Goal: Communication & Community: Answer question/provide support

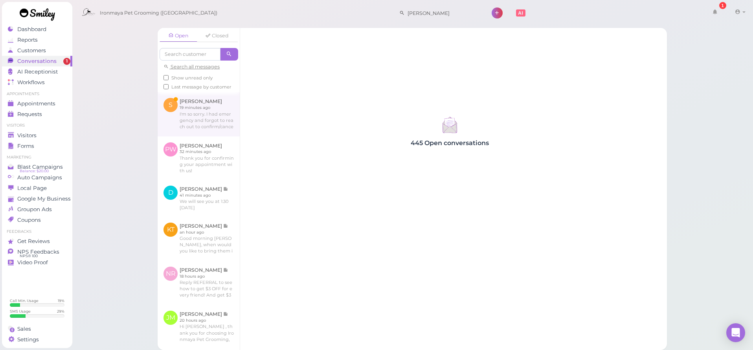
click at [203, 125] on link at bounding box center [199, 114] width 82 height 44
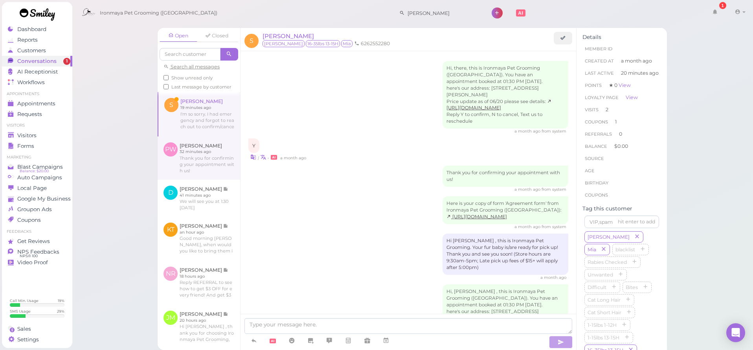
scroll to position [799, 0]
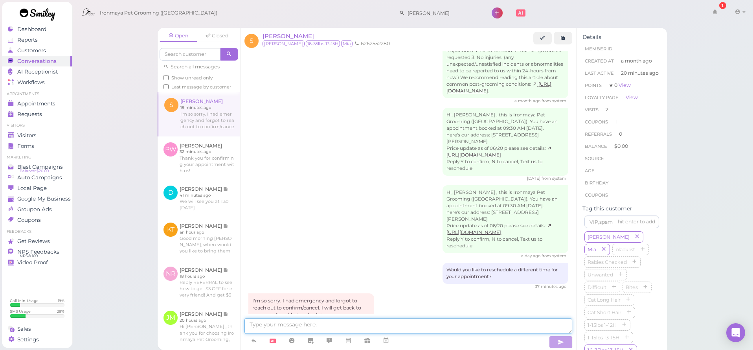
click at [331, 325] on textarea at bounding box center [408, 326] width 328 height 16
type textarea "sure, thank you, we will see you soon"
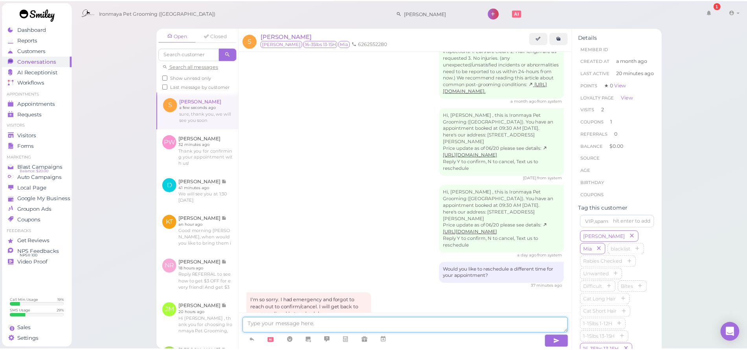
scroll to position [817, 0]
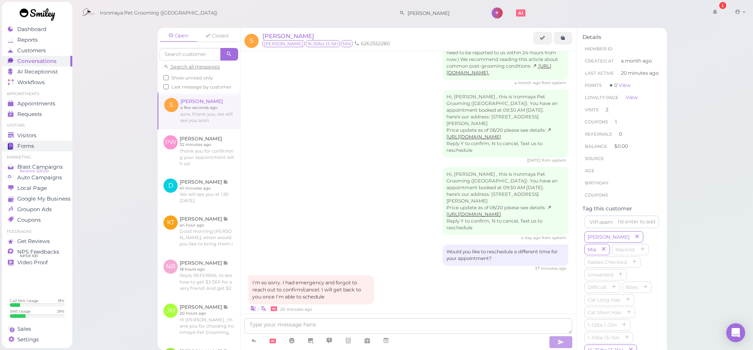
drag, startPoint x: 30, startPoint y: 149, endPoint x: 27, endPoint y: 144, distance: 6.0
click at [29, 149] on link "Forms" at bounding box center [37, 146] width 70 height 11
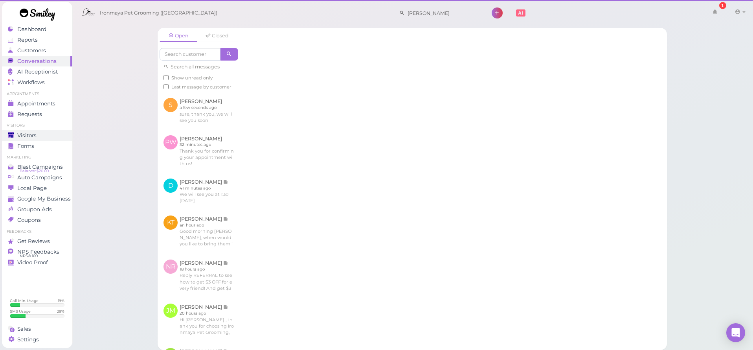
click at [26, 140] on link "Visitors" at bounding box center [37, 135] width 70 height 11
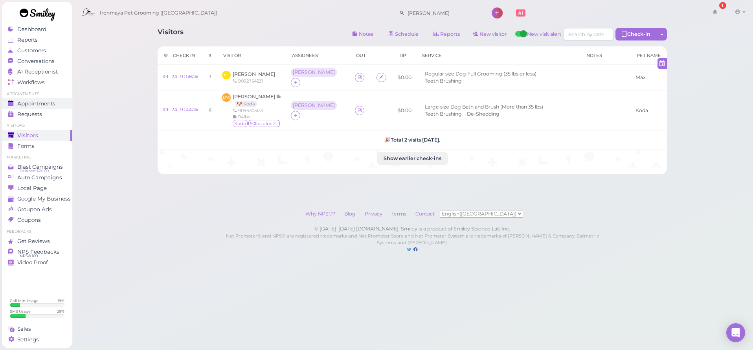
click at [48, 105] on span "Appointments" at bounding box center [36, 103] width 38 height 7
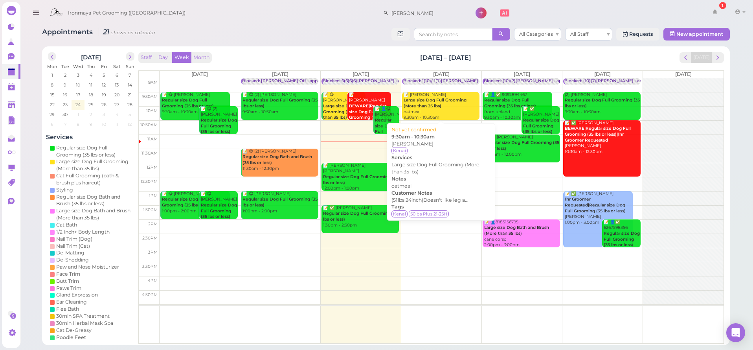
click at [451, 109] on div "📝 Sereya [PERSON_NAME] Large size Dog Full Grooming (More than 35 lbs) oatmeal …" at bounding box center [441, 106] width 76 height 29
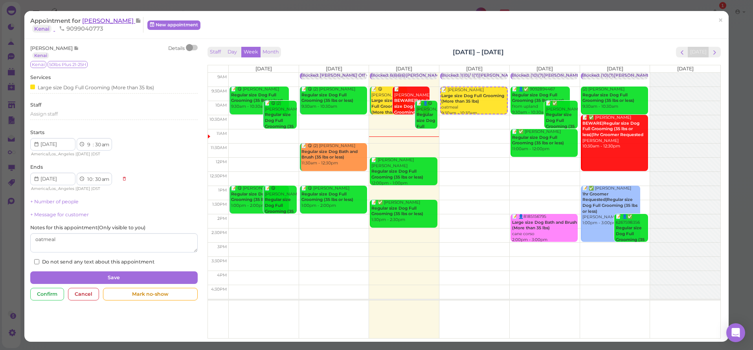
click at [112, 24] on span "[PERSON_NAME]" at bounding box center [108, 20] width 53 height 7
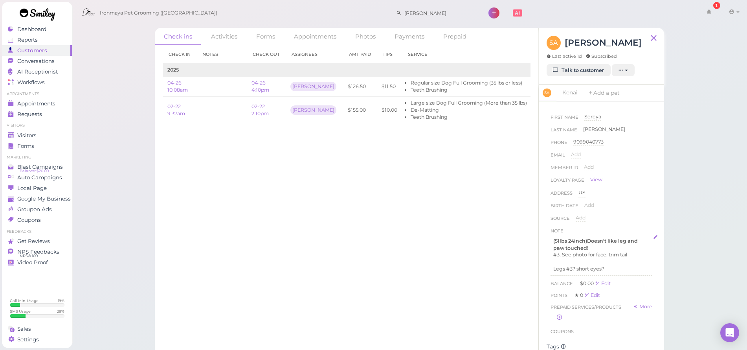
click at [613, 265] on p "Legs #3? short eyes?" at bounding box center [601, 268] width 96 height 7
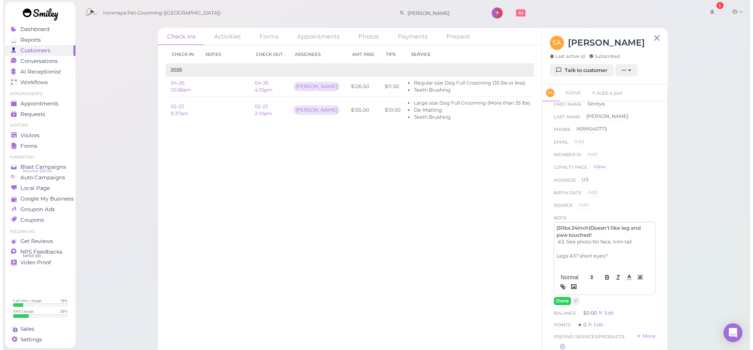
scroll to position [28, 0]
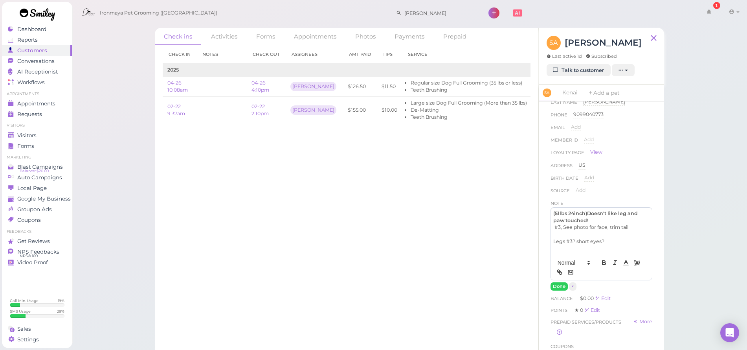
click at [557, 285] on button "Done" at bounding box center [559, 286] width 17 height 8
click at [588, 70] on link "Talk to customer" at bounding box center [579, 70] width 64 height 13
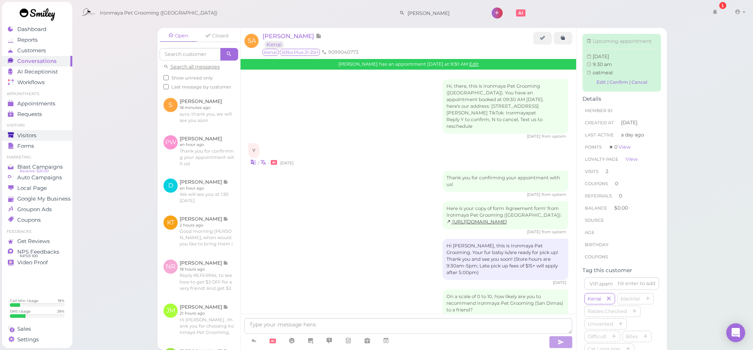
click at [29, 136] on span "Visitors" at bounding box center [26, 135] width 19 height 7
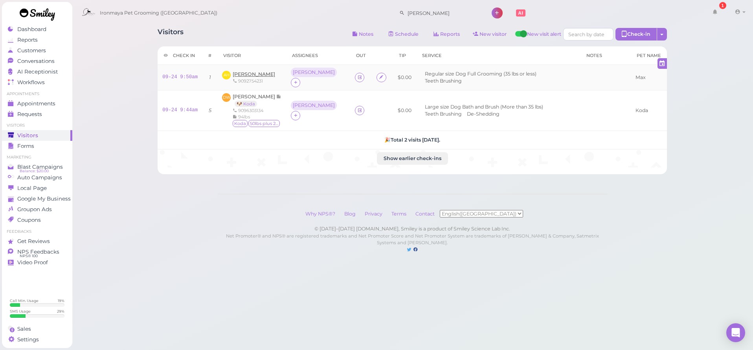
click at [251, 71] on span "[PERSON_NAME]" at bounding box center [254, 74] width 42 height 6
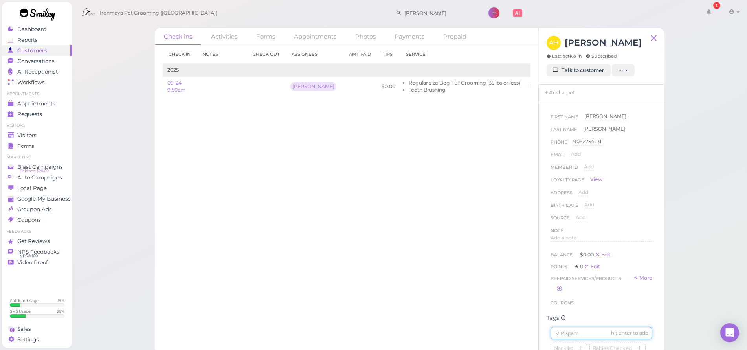
click at [577, 338] on input at bounding box center [602, 333] width 102 height 13
type input "Max"
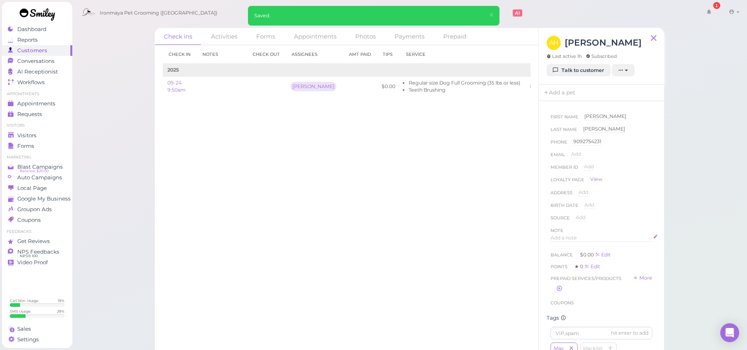
click at [557, 237] on span "Add a note" at bounding box center [564, 238] width 26 height 6
click at [553, 315] on button "Done" at bounding box center [559, 313] width 17 height 8
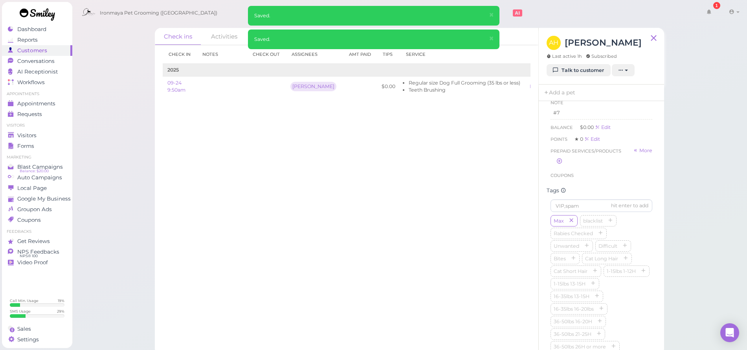
scroll to position [192, 0]
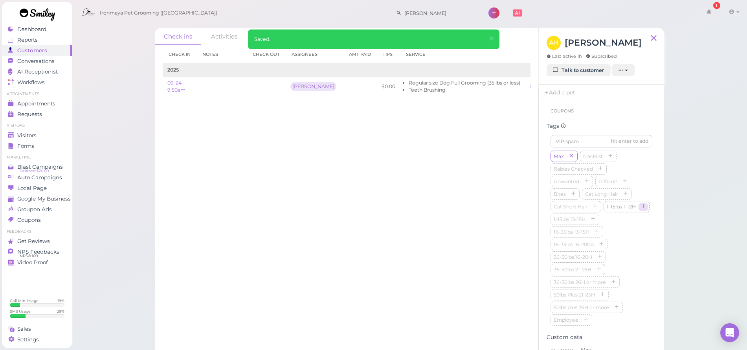
click at [641, 209] on icon "button" at bounding box center [643, 207] width 5 height 6
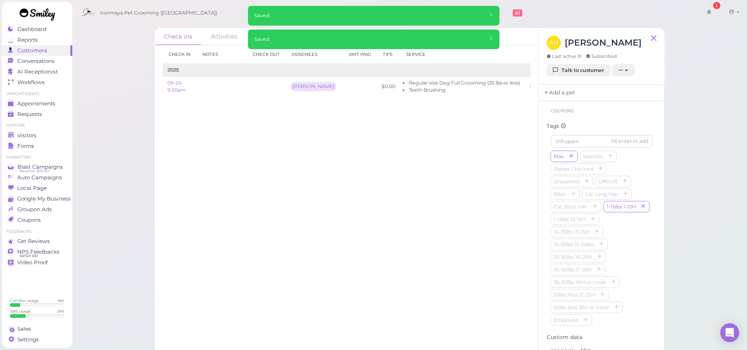
click at [555, 93] on link "Add a pet" at bounding box center [559, 92] width 41 height 17
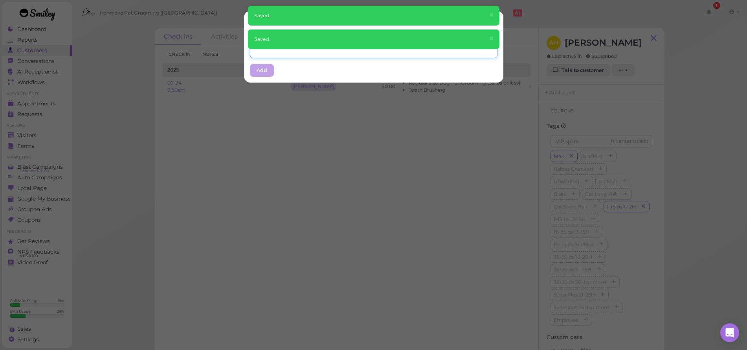
click at [299, 56] on input "text" at bounding box center [374, 52] width 248 height 13
type input "Max"
click at [258, 73] on button "Add" at bounding box center [262, 70] width 24 height 13
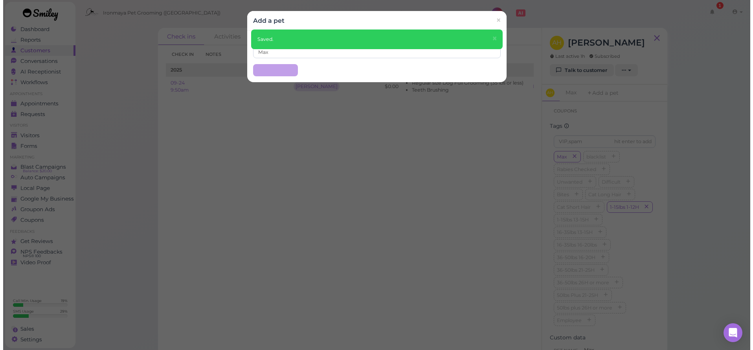
scroll to position [0, 0]
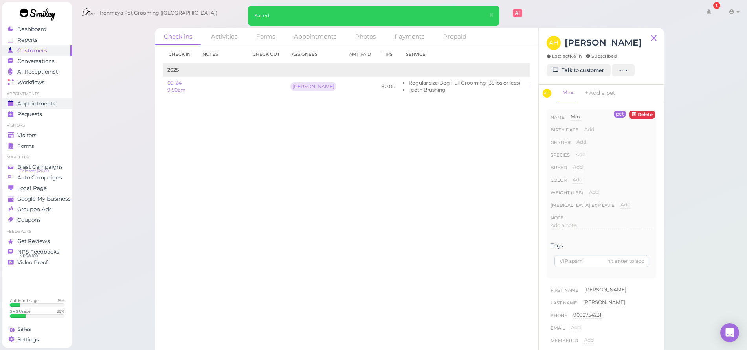
click at [38, 106] on span "Appointments" at bounding box center [36, 103] width 38 height 7
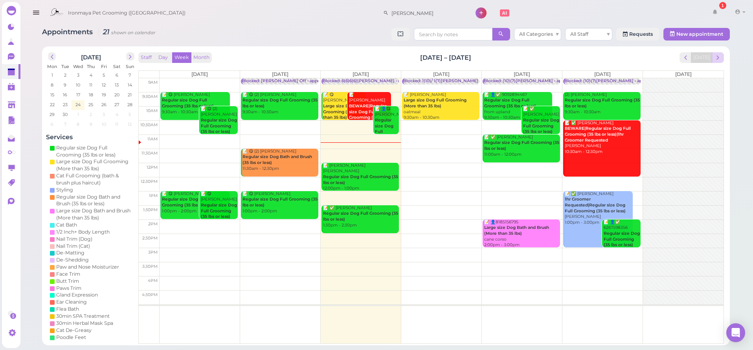
click at [720, 61] on span "next" at bounding box center [717, 57] width 7 height 7
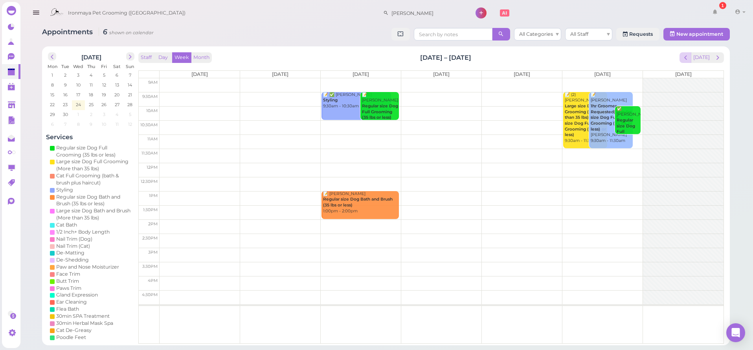
click at [684, 59] on span "prev" at bounding box center [685, 57] width 7 height 7
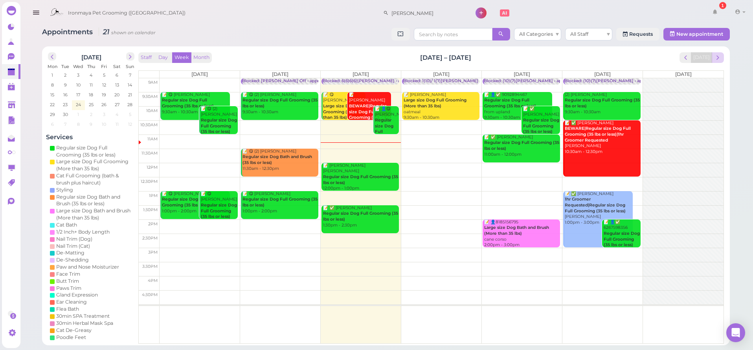
click at [714, 57] on button "next" at bounding box center [718, 57] width 12 height 11
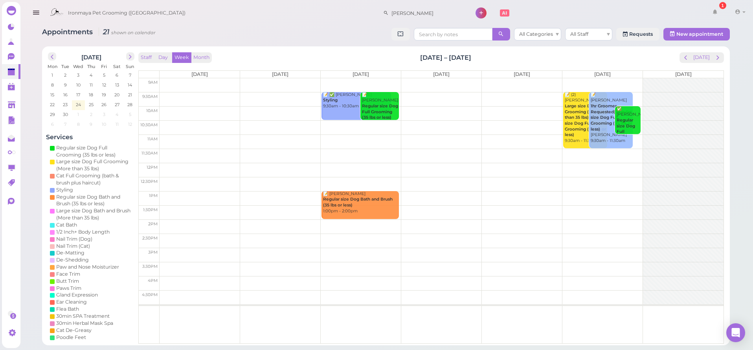
click at [174, 79] on td at bounding box center [442, 85] width 564 height 14
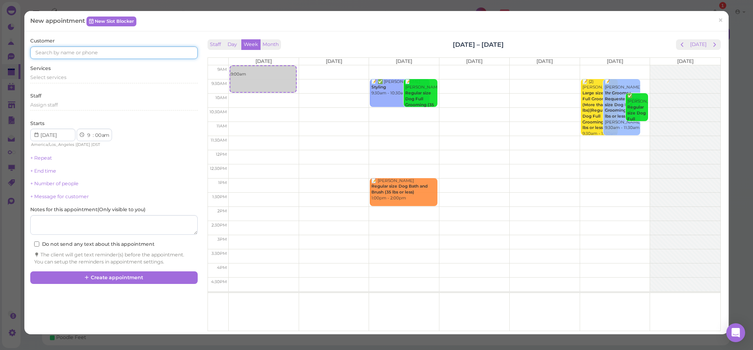
drag, startPoint x: 127, startPoint y: 53, endPoint x: 129, endPoint y: 57, distance: 4.6
click at [127, 53] on input at bounding box center [113, 52] width 167 height 13
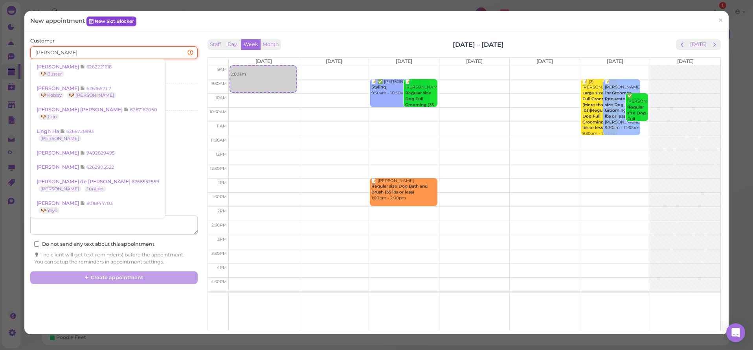
type input "[PERSON_NAME]"
click at [92, 20] on icon at bounding box center [91, 21] width 5 height 6
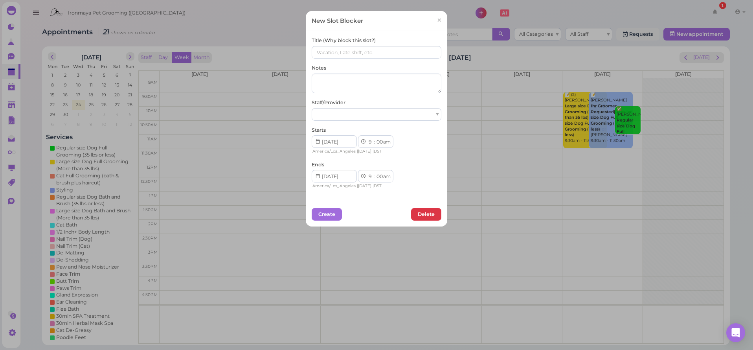
click at [345, 44] on div "Title (Why block this slot?)" at bounding box center [377, 48] width 130 height 22
click at [345, 54] on input at bounding box center [377, 52] width 130 height 13
drag, startPoint x: 315, startPoint y: 51, endPoint x: 315, endPoint y: 63, distance: 11.8
click at [315, 51] on input "()()[PERSON_NAME]" at bounding box center [377, 52] width 130 height 13
drag, startPoint x: 322, startPoint y: 51, endPoint x: 343, endPoint y: 94, distance: 47.1
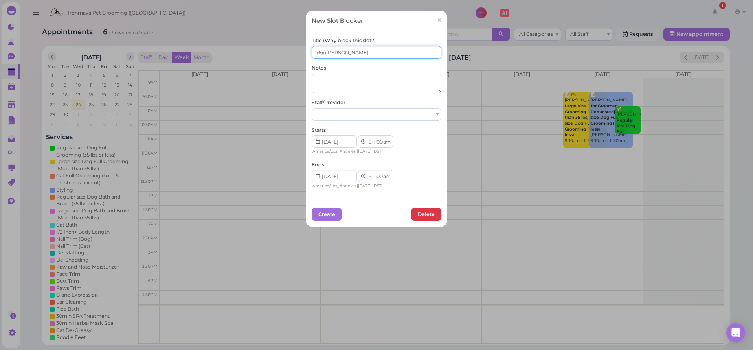
click at [322, 51] on input "(6)()[PERSON_NAME]" at bounding box center [377, 52] width 130 height 13
type input "(6)(6)[PERSON_NAME]"
select select "15"
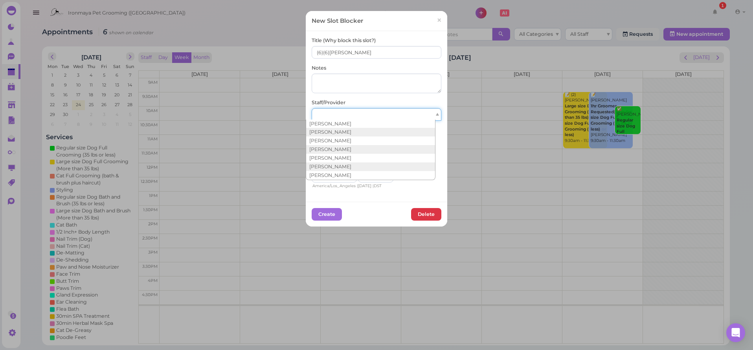
click at [366, 115] on div at bounding box center [377, 114] width 130 height 13
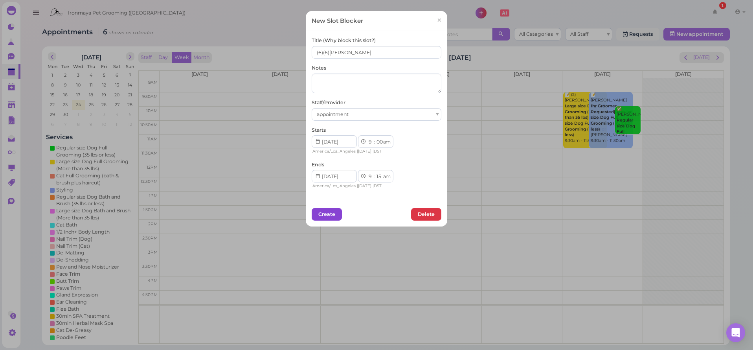
click at [329, 215] on button "Create" at bounding box center [327, 214] width 30 height 13
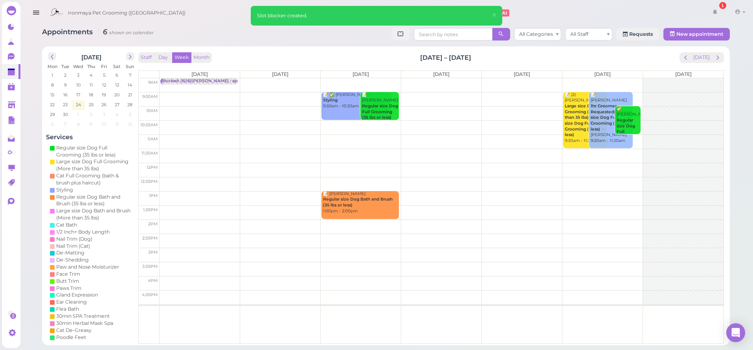
click at [283, 83] on td at bounding box center [442, 85] width 564 height 14
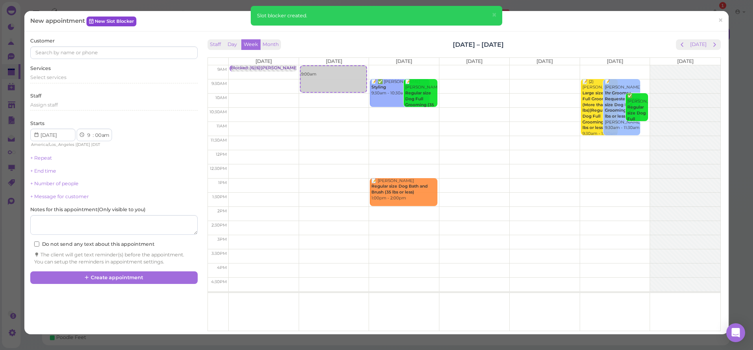
click at [117, 24] on link "New Slot Blocker" at bounding box center [111, 21] width 50 height 9
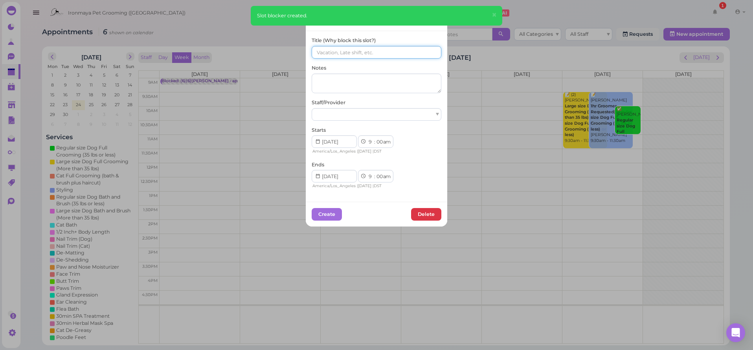
click at [380, 53] on input at bounding box center [377, 52] width 130 height 13
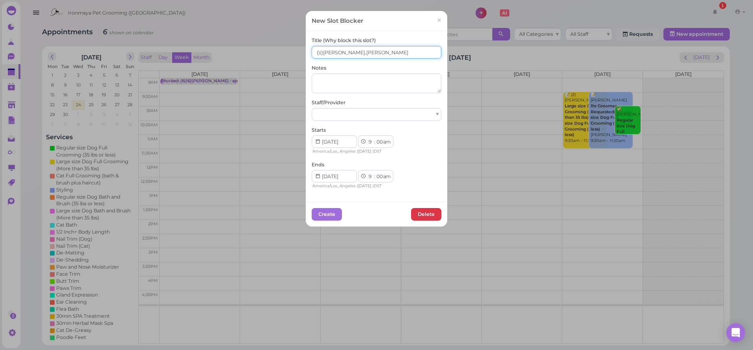
click at [316, 52] on input "()()[PERSON_NAME],[PERSON_NAME]" at bounding box center [377, 52] width 130 height 13
click at [323, 51] on input "(4)()[PERSON_NAME],[PERSON_NAME]" at bounding box center [377, 52] width 130 height 13
click at [322, 51] on input "(4)()[PERSON_NAME],[PERSON_NAME]" at bounding box center [377, 52] width 130 height 13
type input "(4)(2or3)[PERSON_NAME],[PERSON_NAME]"
select select "15"
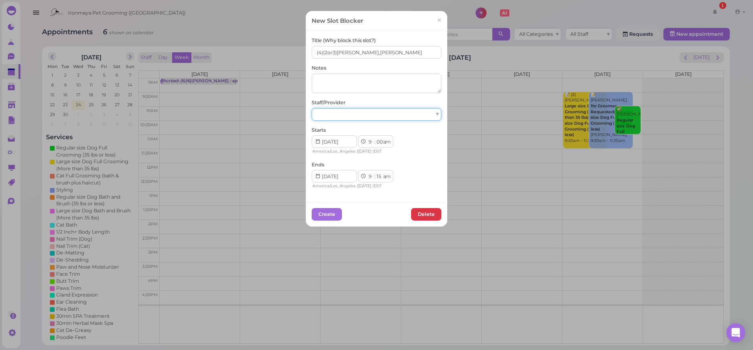
click at [338, 114] on div at bounding box center [377, 114] width 130 height 13
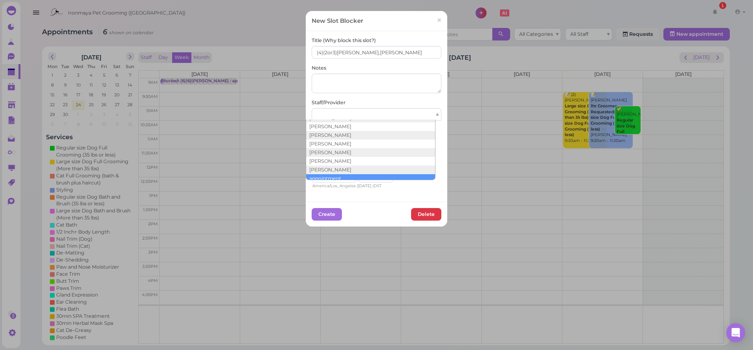
drag, startPoint x: 326, startPoint y: 173, endPoint x: 326, endPoint y: 180, distance: 6.7
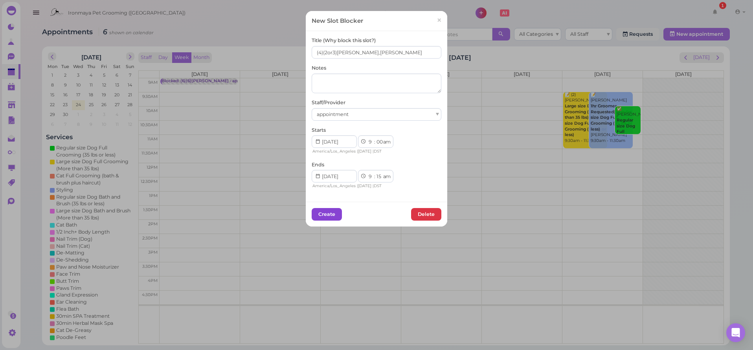
click at [327, 210] on button "Create" at bounding box center [327, 214] width 30 height 13
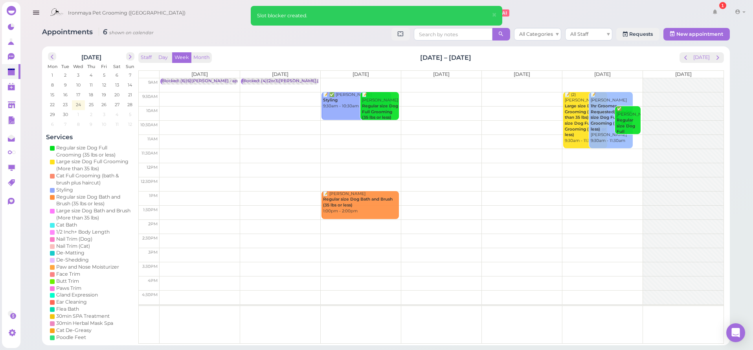
click at [362, 81] on td at bounding box center [442, 85] width 564 height 14
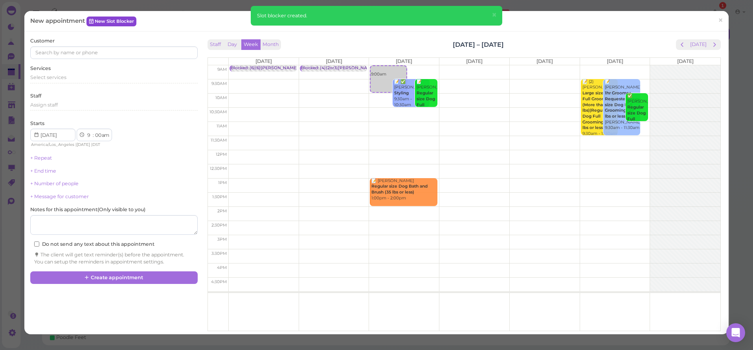
click at [116, 23] on link "New Slot Blocker" at bounding box center [111, 21] width 50 height 9
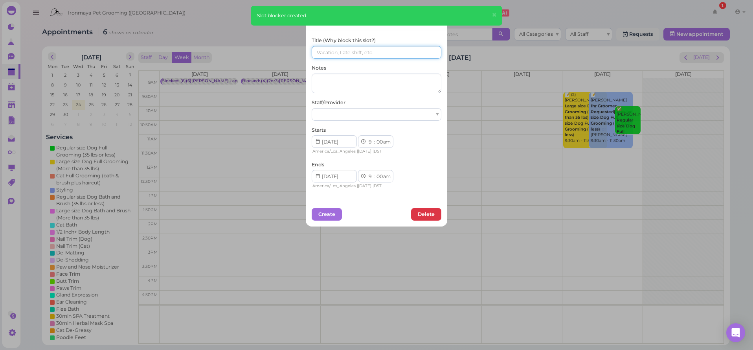
click at [385, 53] on input at bounding box center [377, 52] width 130 height 13
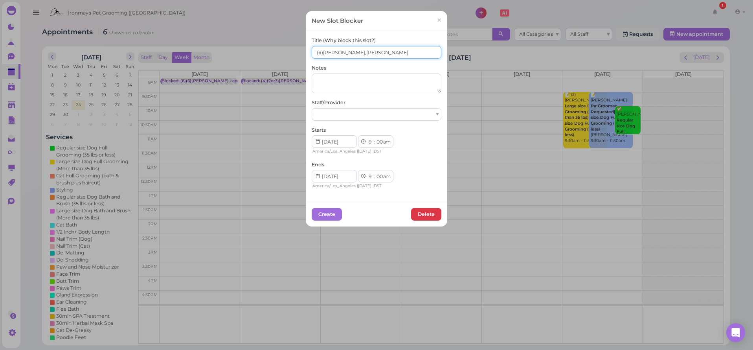
click at [319, 52] on input "()()[PERSON_NAME],[PERSON_NAME]" at bounding box center [377, 52] width 130 height 13
drag, startPoint x: 316, startPoint y: 53, endPoint x: 318, endPoint y: 66, distance: 13.6
click at [315, 53] on input "()(9)[PERSON_NAME],[PERSON_NAME]" at bounding box center [377, 52] width 130 height 13
type input "(10)(9)[PERSON_NAME],[PERSON_NAME]"
select select "15"
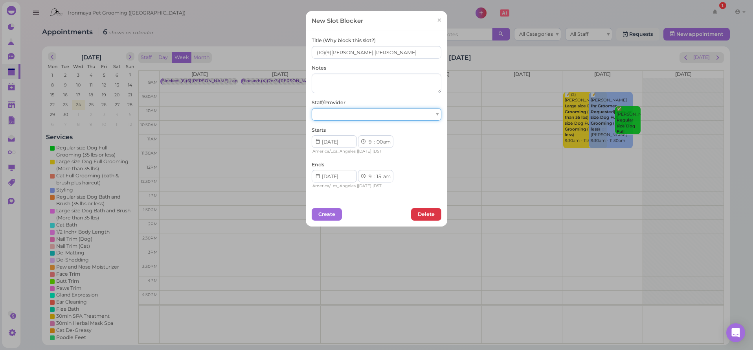
click at [348, 117] on div at bounding box center [377, 114] width 130 height 13
click at [328, 211] on button "Create" at bounding box center [327, 214] width 30 height 13
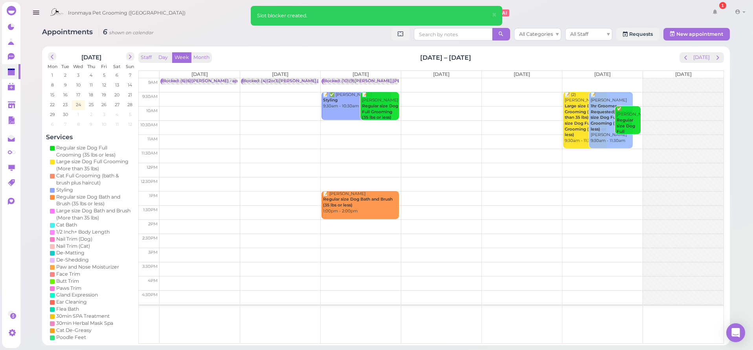
click at [413, 80] on td at bounding box center [442, 85] width 564 height 14
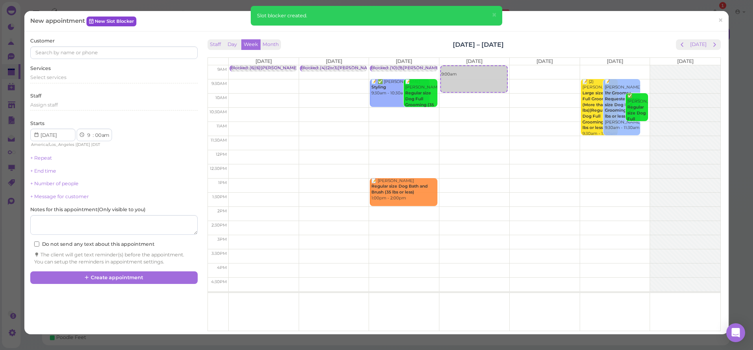
click at [107, 22] on link "New Slot Blocker" at bounding box center [111, 21] width 50 height 9
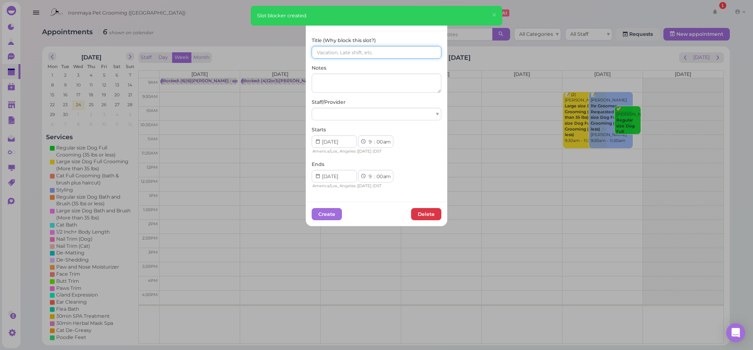
click at [388, 57] on input at bounding box center [377, 52] width 130 height 13
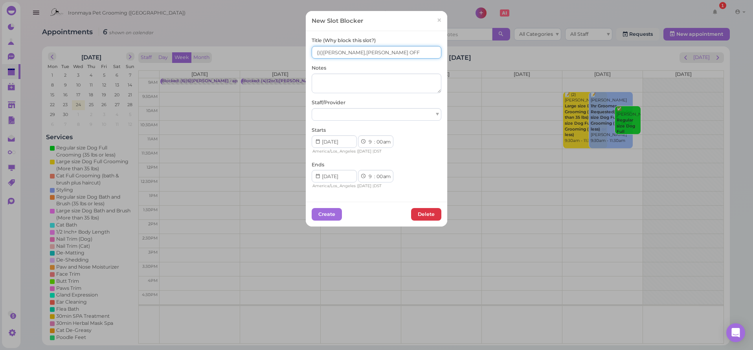
drag, startPoint x: 341, startPoint y: 52, endPoint x: 343, endPoint y: 55, distance: 4.3
click at [341, 52] on input "()()[PERSON_NAME],[PERSON_NAME] OFF" at bounding box center [377, 52] width 130 height 13
click at [371, 56] on input "()()[PERSON_NAME],[PERSON_NAME] ([PERSON_NAME] OFF" at bounding box center [377, 52] width 130 height 13
click at [343, 52] on input "()()[PERSON_NAME],[PERSON_NAME] ([PERSON_NAME] OFF)" at bounding box center [377, 52] width 130 height 13
click at [377, 57] on input "()()[PERSON_NAME],[PERSON_NAME] OFF)" at bounding box center [377, 52] width 130 height 13
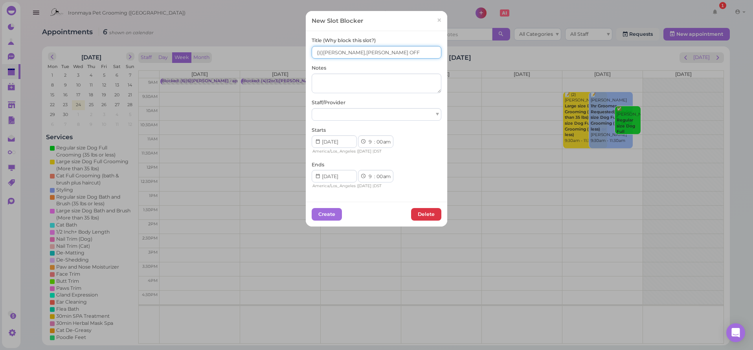
drag, startPoint x: 354, startPoint y: 52, endPoint x: 403, endPoint y: 66, distance: 51.1
click at [403, 66] on div "Title (Why block this slot?) ()()[PERSON_NAME],[PERSON_NAME] OFF Notes Staff/Pr…" at bounding box center [377, 113] width 130 height 152
click at [316, 52] on input "()()[PERSON_NAME],[PERSON_NAME]" at bounding box center [377, 52] width 130 height 13
click at [313, 54] on input "()()[PERSON_NAME],[PERSON_NAME]" at bounding box center [377, 52] width 130 height 13
click at [314, 51] on input "()()[PERSON_NAME],[PERSON_NAME]" at bounding box center [377, 52] width 130 height 13
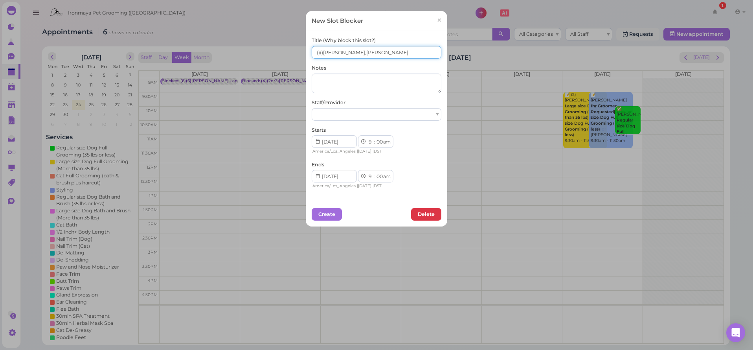
click at [316, 51] on input "()()[PERSON_NAME],[PERSON_NAME]" at bounding box center [377, 52] width 130 height 13
click at [325, 51] on input "(10)()[PERSON_NAME],[PERSON_NAME]" at bounding box center [377, 52] width 130 height 13
click at [323, 54] on input "(10)()[PERSON_NAME],[PERSON_NAME]" at bounding box center [377, 52] width 130 height 13
click at [323, 52] on input "(10)()[PERSON_NAME],[PERSON_NAME]" at bounding box center [377, 52] width 130 height 13
type input "(10)(7)[PERSON_NAME],[PERSON_NAME]"
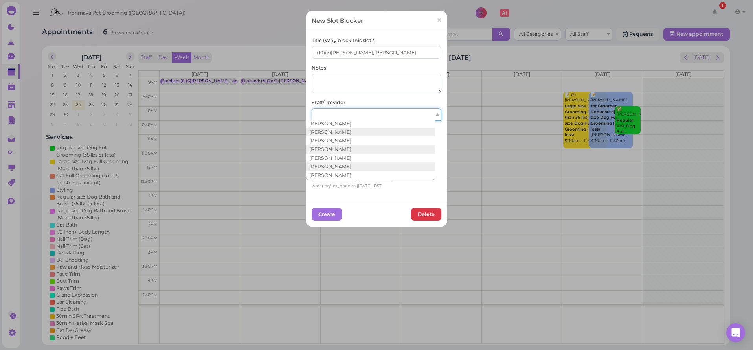
click at [348, 109] on div at bounding box center [377, 114] width 130 height 13
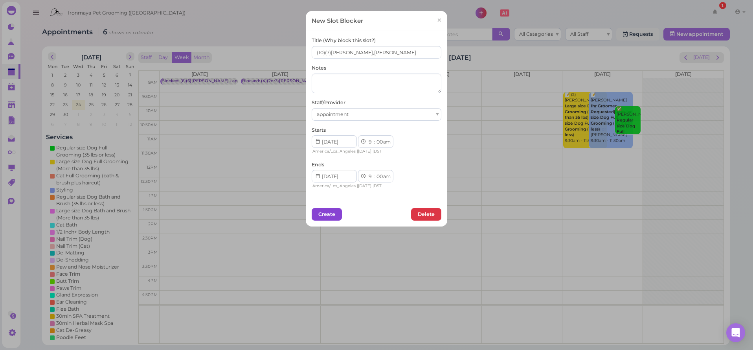
drag, startPoint x: 319, startPoint y: 226, endPoint x: 320, endPoint y: 217, distance: 9.0
click at [319, 226] on div "New Slot Blocker × Title (Why block this slot?) (10)(7)[PERSON_NAME],[PERSON_NA…" at bounding box center [376, 175] width 753 height 350
click at [320, 214] on button "Create" at bounding box center [327, 214] width 30 height 13
select select "15"
click at [332, 213] on button "Create" at bounding box center [327, 214] width 30 height 13
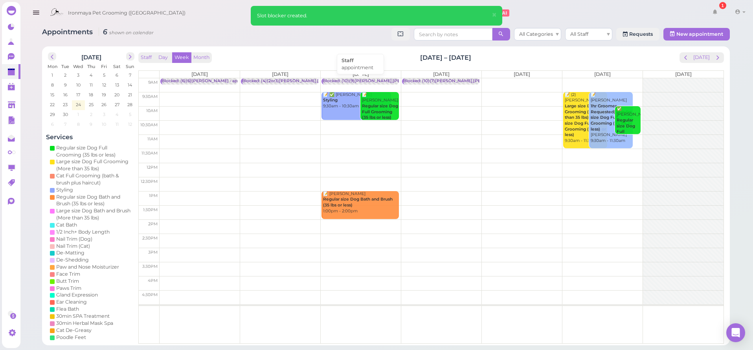
click at [374, 80] on div "Blocked: (10)(9)[PERSON_NAME],[PERSON_NAME] • appointment" at bounding box center [392, 81] width 138 height 6
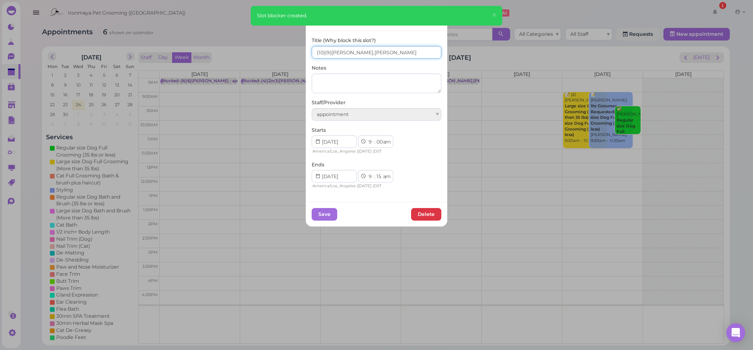
click at [327, 51] on input "(10)(9)[PERSON_NAME],[PERSON_NAME]" at bounding box center [377, 52] width 130 height 13
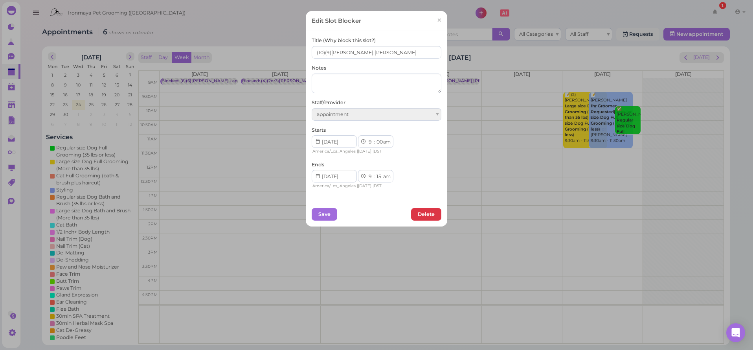
click at [438, 22] on span "×" at bounding box center [439, 20] width 5 height 11
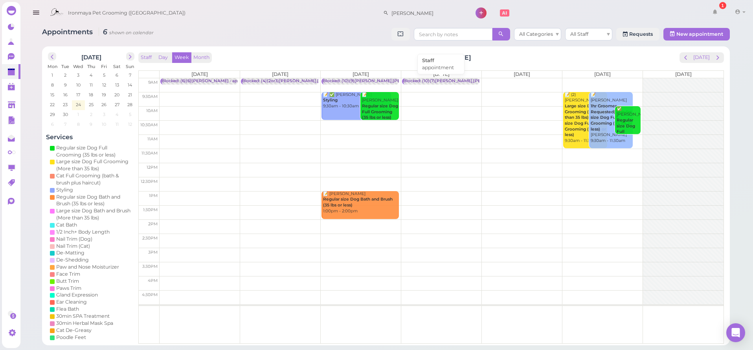
click at [426, 79] on div "Blocked: (10)(7)[PERSON_NAME],[PERSON_NAME] • appointment" at bounding box center [472, 81] width 138 height 6
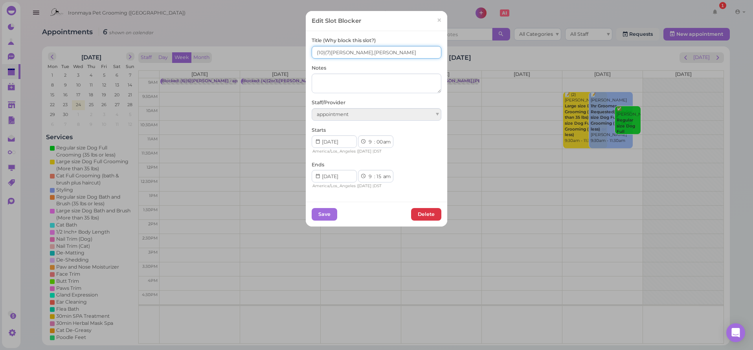
click at [326, 49] on input "(10)(7)[PERSON_NAME],[PERSON_NAME]" at bounding box center [377, 52] width 130 height 13
type input "(10)(8)[PERSON_NAME],[PERSON_NAME]"
click at [318, 211] on button "Save" at bounding box center [325, 214] width 26 height 13
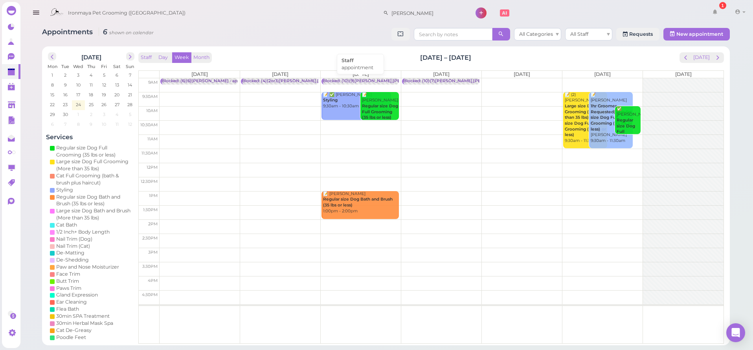
click at [350, 79] on div "Blocked: (10)(9)[PERSON_NAME],[PERSON_NAME] • appointment" at bounding box center [392, 81] width 138 height 6
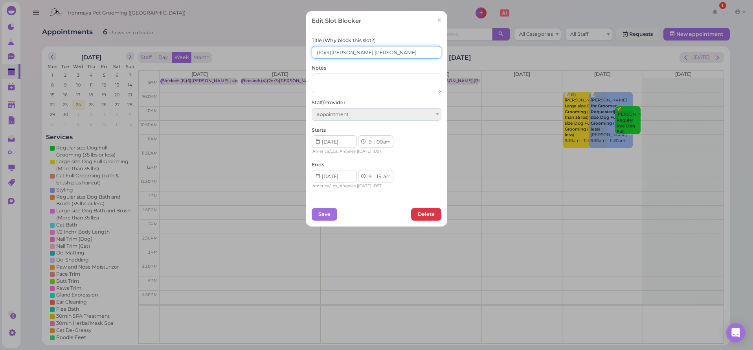
click at [328, 50] on input "(10)(9)[PERSON_NAME],[PERSON_NAME]" at bounding box center [377, 52] width 130 height 13
drag, startPoint x: 326, startPoint y: 53, endPoint x: 325, endPoint y: 63, distance: 10.7
click at [326, 53] on input "(10)(9)[PERSON_NAME],[PERSON_NAME]" at bounding box center [377, 52] width 130 height 13
type input "(10)(8)[PERSON_NAME],[PERSON_NAME]"
click at [312, 214] on button "Save" at bounding box center [325, 214] width 26 height 13
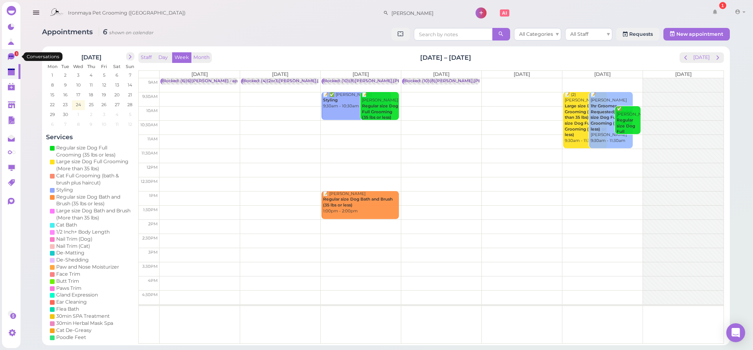
click at [7, 53] on link "1" at bounding box center [11, 56] width 18 height 15
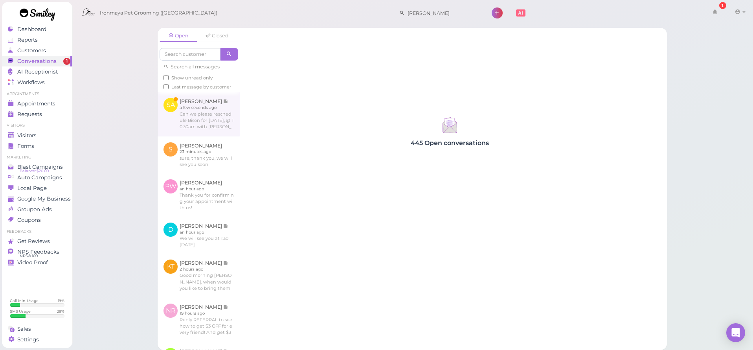
click at [195, 114] on link at bounding box center [199, 114] width 82 height 44
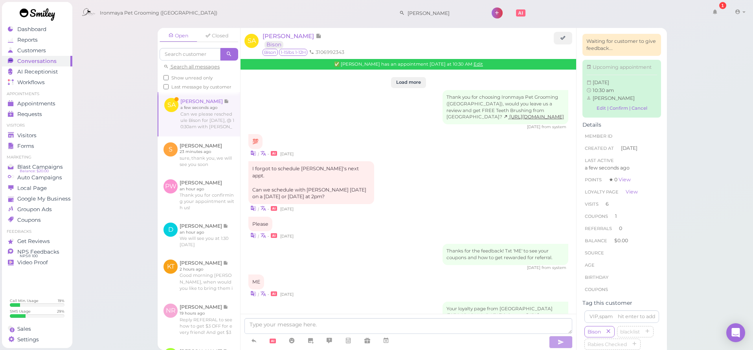
scroll to position [1085, 0]
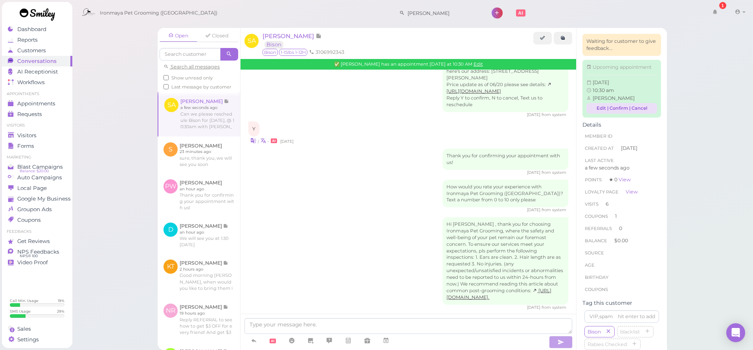
click at [597, 110] on link "Edit | Confirm | Cancel" at bounding box center [621, 108] width 71 height 11
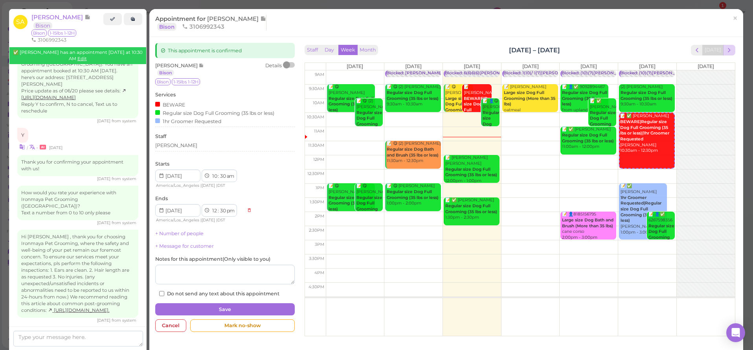
click at [726, 51] on span "next" at bounding box center [728, 49] width 7 height 7
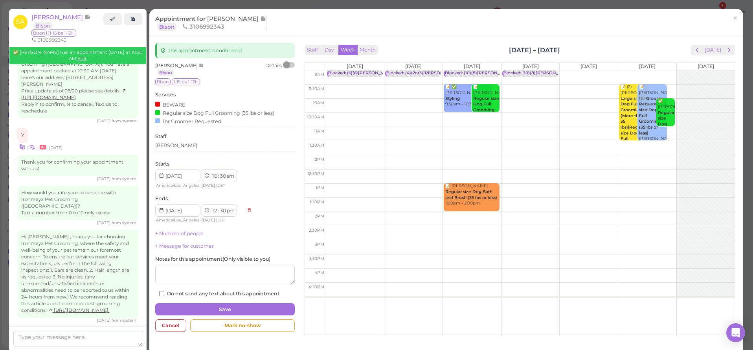
click at [669, 127] on td at bounding box center [530, 134] width 409 height 14
click at [668, 128] on td at bounding box center [530, 134] width 409 height 14
click at [196, 174] on input at bounding box center [177, 175] width 45 height 13
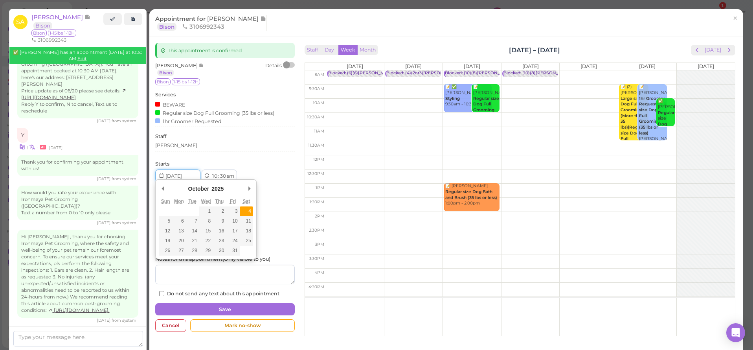
type input "[DATE]"
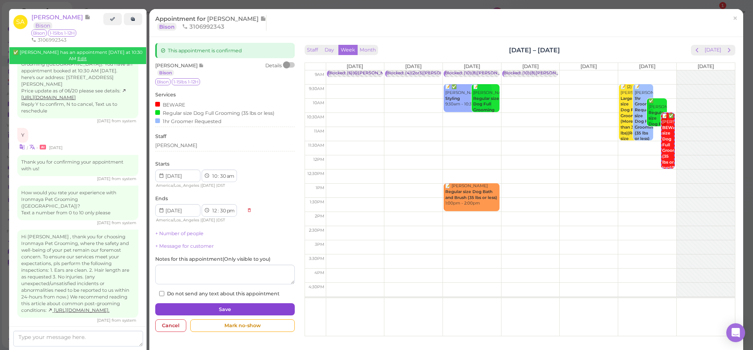
click at [242, 303] on button "Save" at bounding box center [225, 309] width 140 height 13
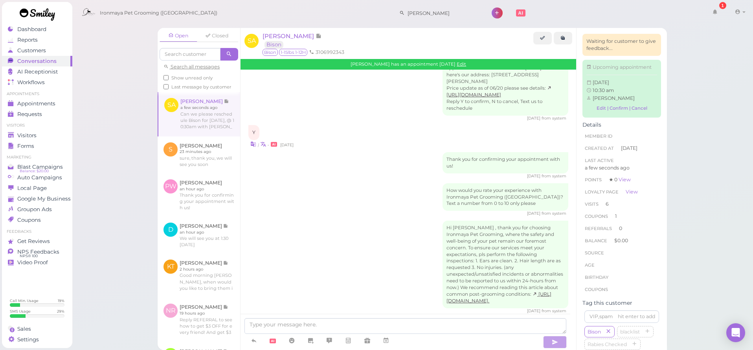
scroll to position [1159, 0]
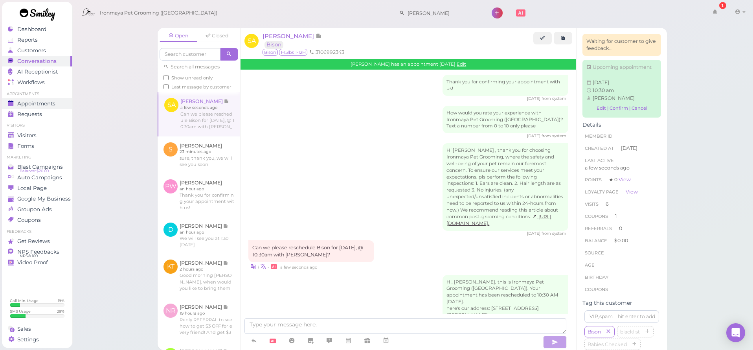
drag, startPoint x: 50, startPoint y: 102, endPoint x: 53, endPoint y: 105, distance: 4.2
click at [53, 107] on link "Appointments" at bounding box center [37, 103] width 70 height 11
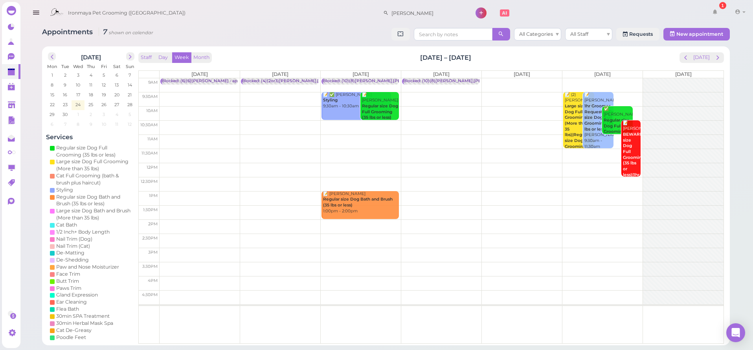
click at [514, 80] on td at bounding box center [442, 85] width 564 height 14
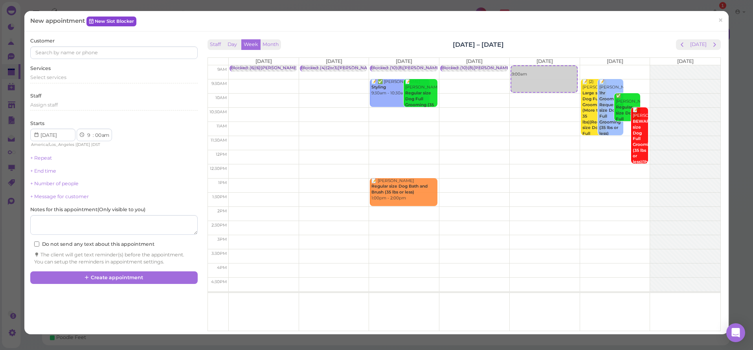
click at [125, 18] on link "New Slot Blocker" at bounding box center [111, 21] width 50 height 9
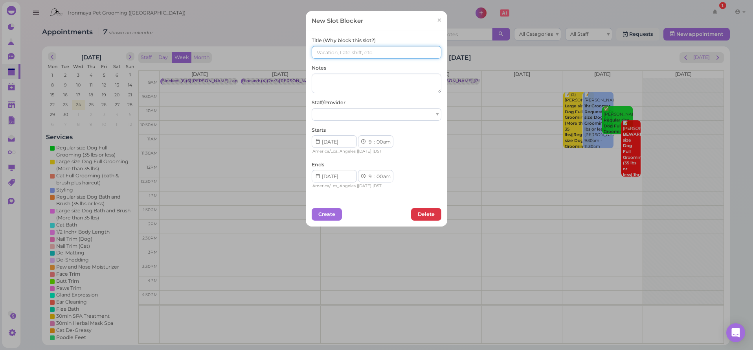
click at [354, 49] on input at bounding box center [377, 52] width 130 height 13
click at [316, 52] on input "()()[PERSON_NAME]" at bounding box center [377, 52] width 130 height 13
drag, startPoint x: 324, startPoint y: 51, endPoint x: 325, endPoint y: 61, distance: 9.9
click at [324, 51] on input "(10)()[PERSON_NAME]" at bounding box center [377, 52] width 130 height 13
type input "(10)(9)[PERSON_NAME]"
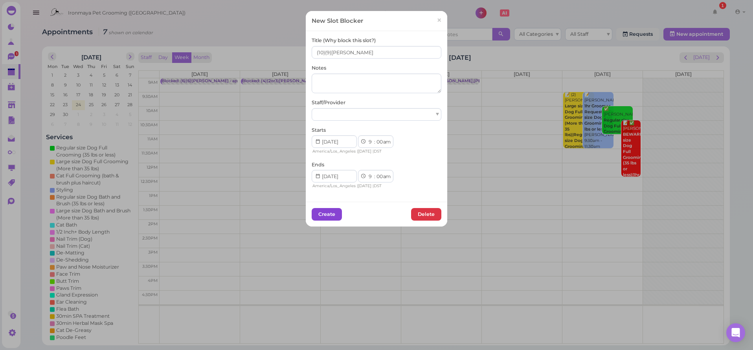
click at [317, 211] on button "Create" at bounding box center [327, 214] width 30 height 13
select select "15"
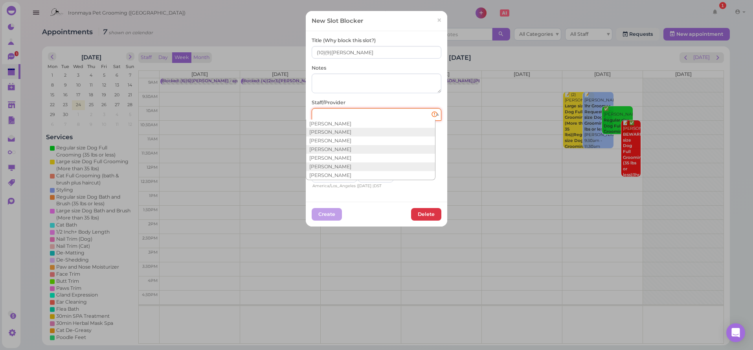
click at [376, 112] on div at bounding box center [377, 114] width 130 height 13
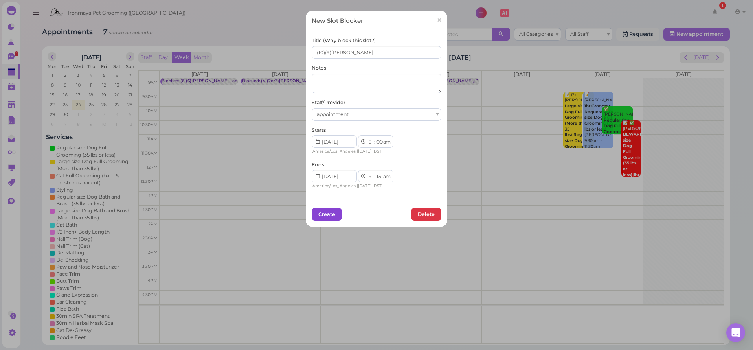
click at [318, 212] on button "Create" at bounding box center [327, 214] width 30 height 13
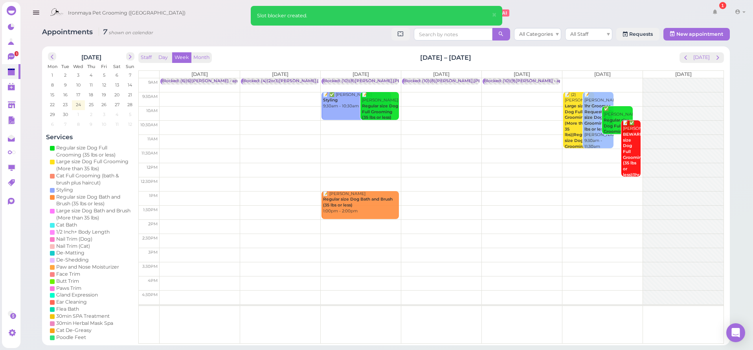
click at [578, 81] on td at bounding box center [442, 85] width 564 height 14
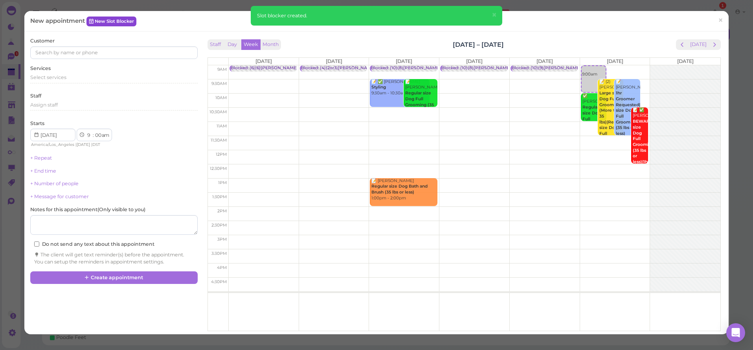
click at [123, 21] on link "New Slot Blocker" at bounding box center [111, 21] width 50 height 9
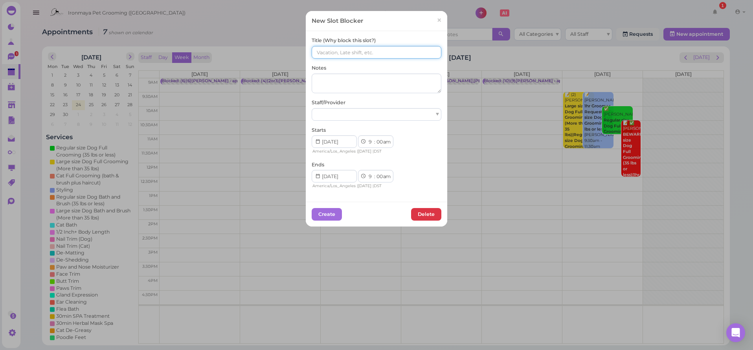
click at [320, 53] on input at bounding box center [377, 52] width 130 height 13
click at [316, 53] on input "()()[PERSON_NAME]" at bounding box center [377, 52] width 130 height 13
click at [324, 52] on input "(14)()[PERSON_NAME]" at bounding box center [377, 52] width 130 height 13
type input "(14)(9)[PERSON_NAME]"
select select "15"
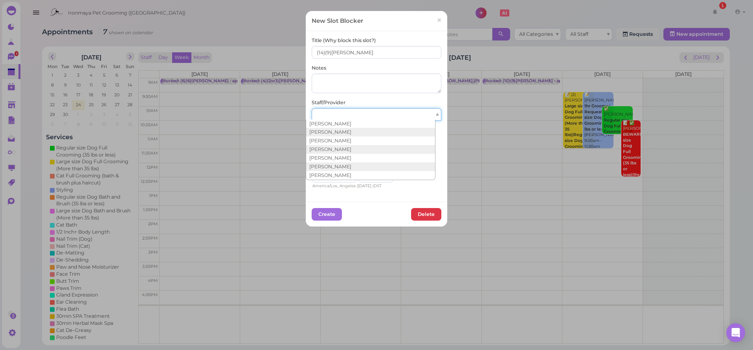
click at [366, 115] on div at bounding box center [377, 114] width 130 height 13
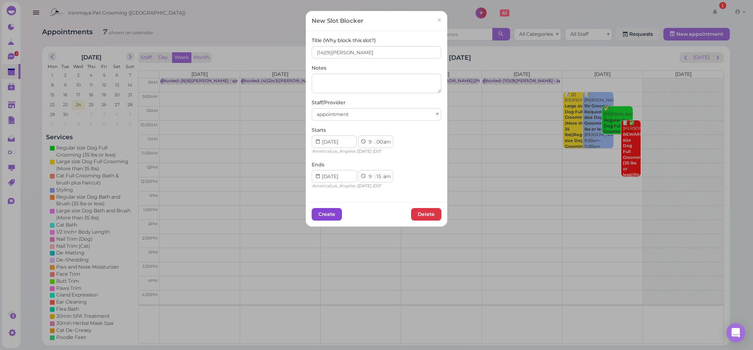
click at [332, 208] on button "Create" at bounding box center [327, 214] width 30 height 13
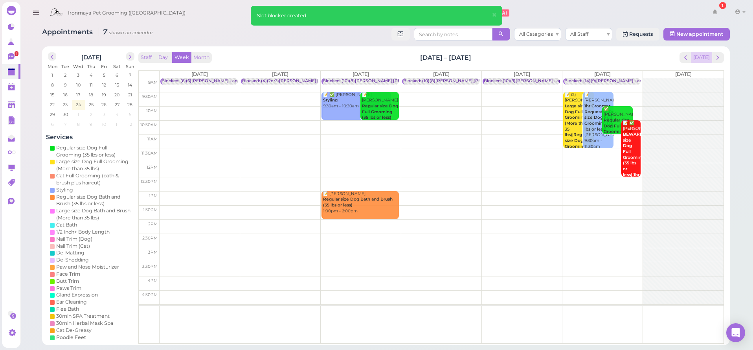
click at [703, 62] on button "[DATE]" at bounding box center [701, 57] width 21 height 11
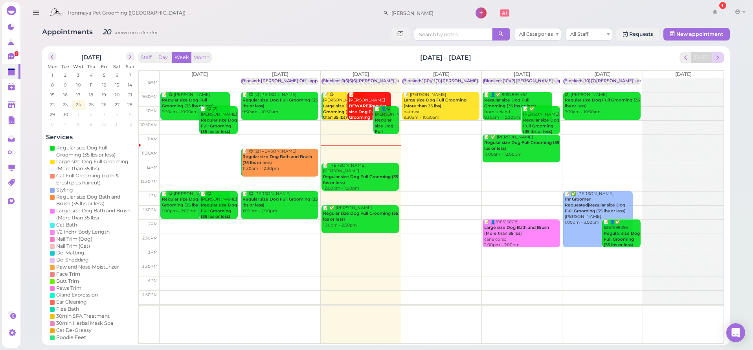
click at [719, 54] on span "next" at bounding box center [717, 57] width 7 height 7
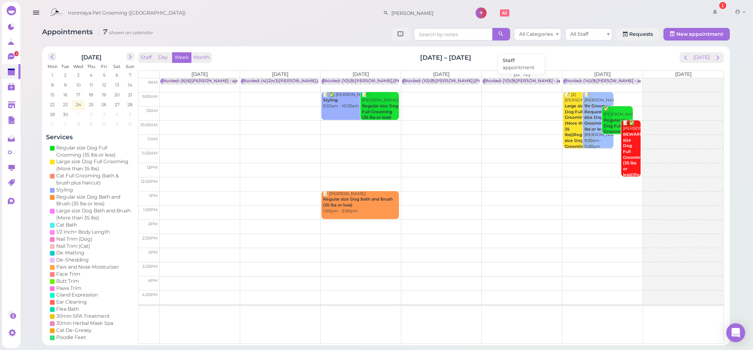
click at [503, 80] on div "Blocked: (10)(9)[PERSON_NAME] • appointment" at bounding box center [534, 81] width 100 height 6
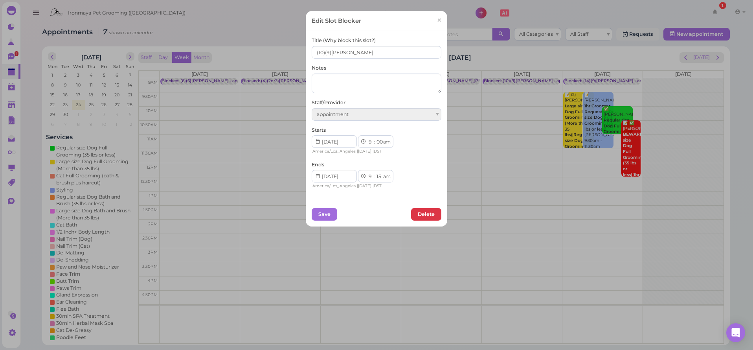
click at [437, 21] on span "×" at bounding box center [439, 20] width 5 height 11
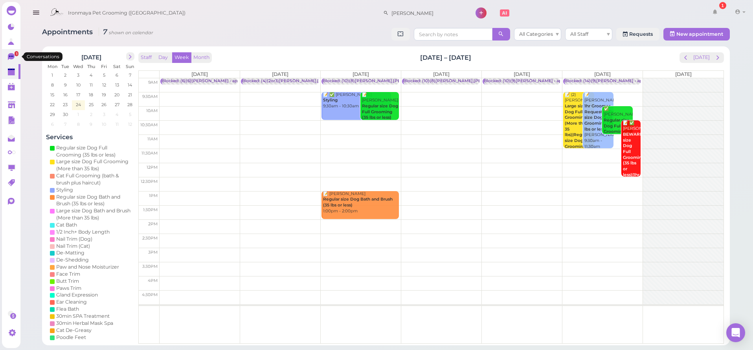
click at [9, 52] on link "1" at bounding box center [11, 56] width 18 height 15
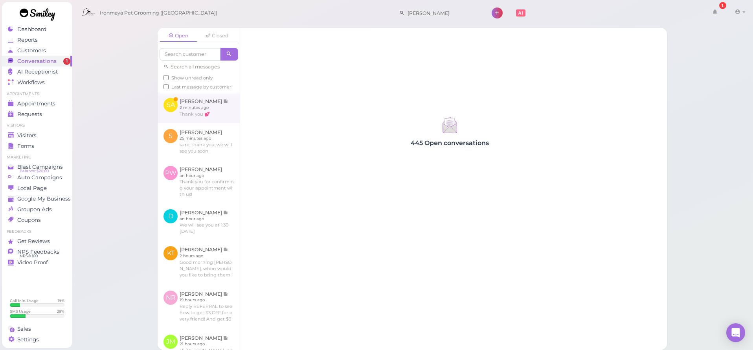
click at [193, 113] on link at bounding box center [199, 107] width 82 height 31
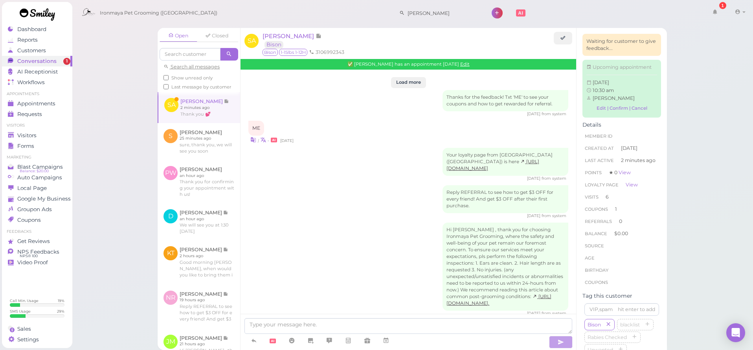
scroll to position [1094, 0]
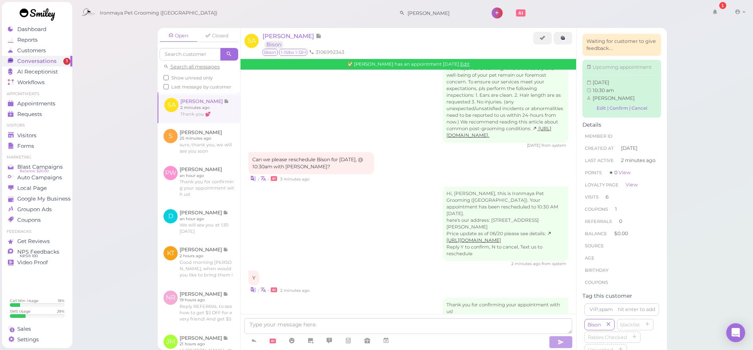
click at [317, 317] on div at bounding box center [409, 332] width 336 height 36
click at [294, 325] on textarea at bounding box center [408, 326] width 328 height 16
type textarea "You are welcome, have a nice day"
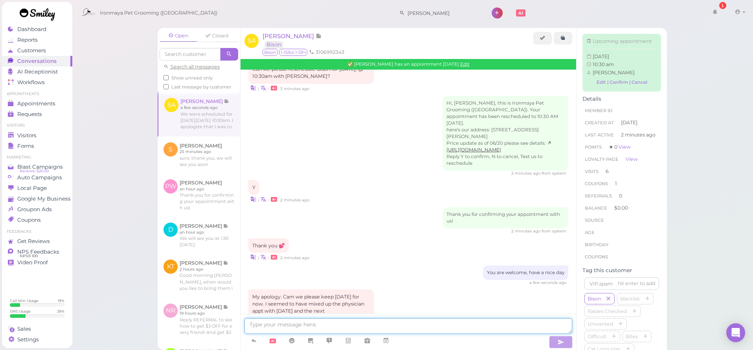
scroll to position [1244, 0]
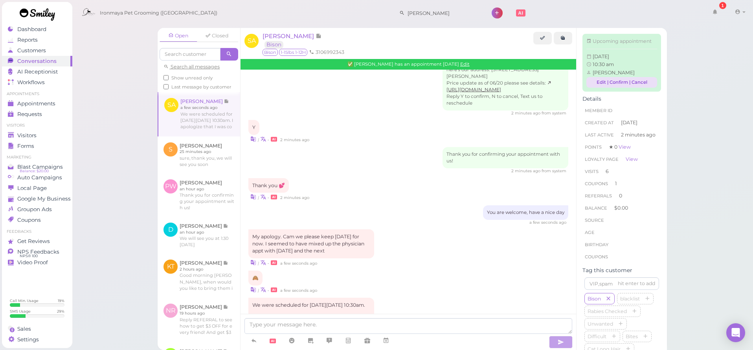
click at [595, 88] on link "Edit | Confirm | Cancel" at bounding box center [621, 82] width 71 height 11
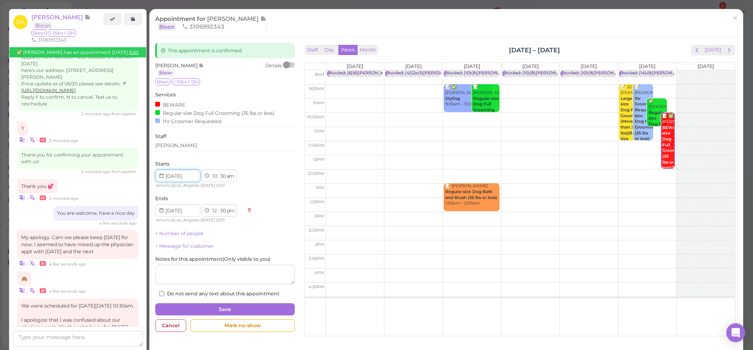
click at [197, 173] on input at bounding box center [177, 175] width 45 height 13
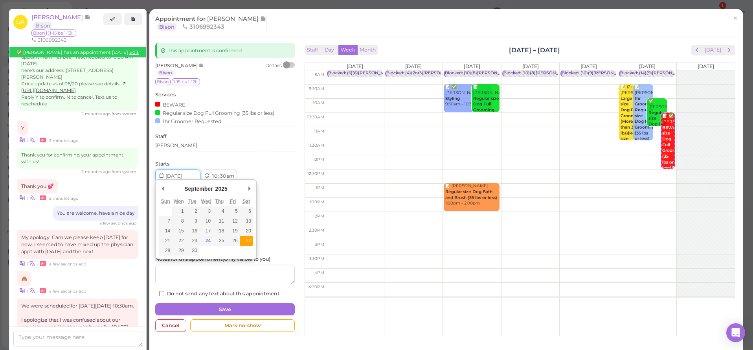
type input "[DATE]"
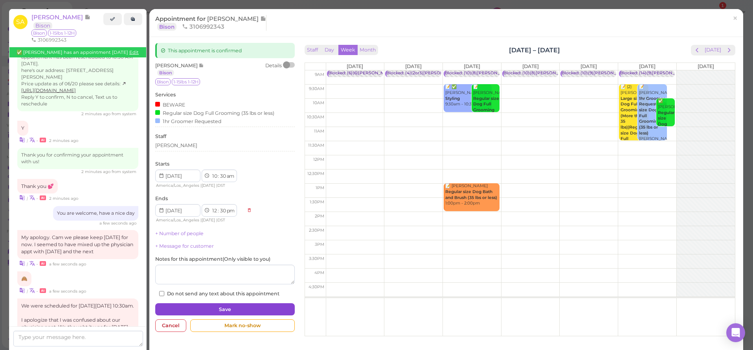
click at [247, 306] on button "Save" at bounding box center [225, 309] width 140 height 13
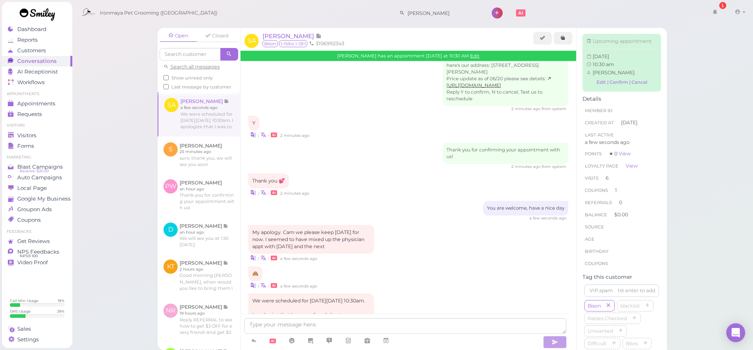
scroll to position [1315, 0]
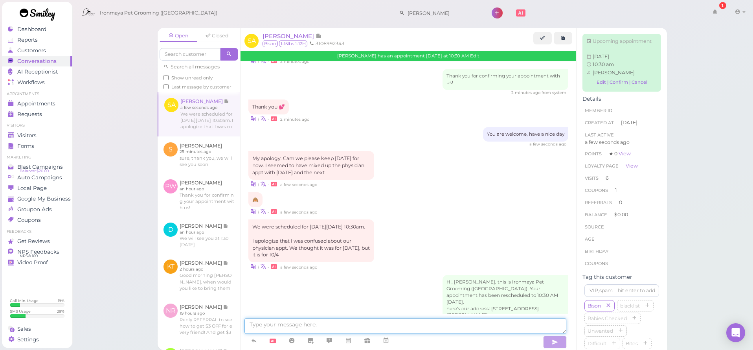
click at [297, 325] on textarea at bounding box center [405, 326] width 322 height 16
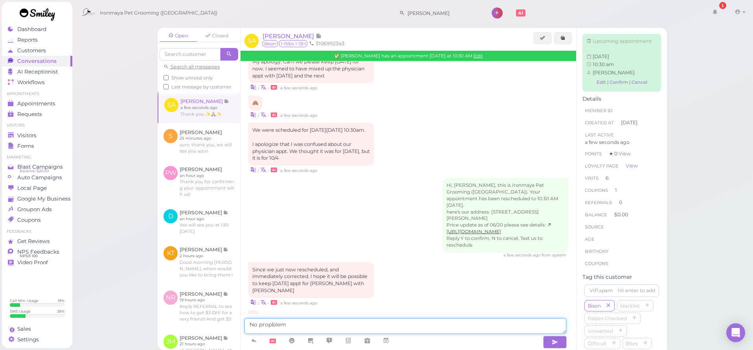
scroll to position [1438, 0]
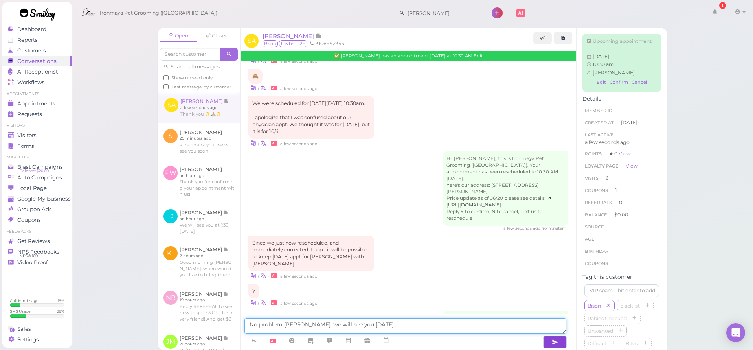
type textarea "No problem [PERSON_NAME], we will see you [DATE]"
click at [548, 343] on button "button" at bounding box center [555, 342] width 24 height 13
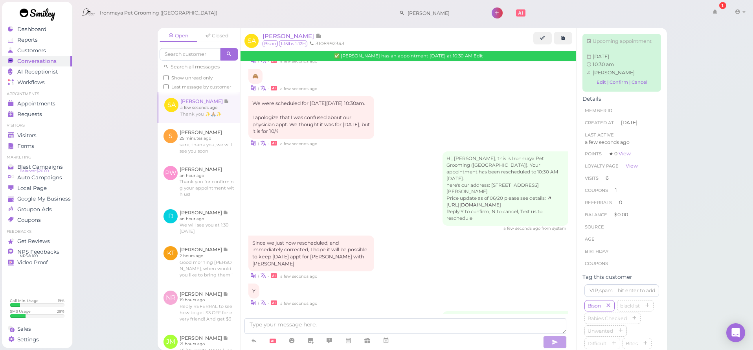
scroll to position [1456, 0]
